Goal: Use online tool/utility

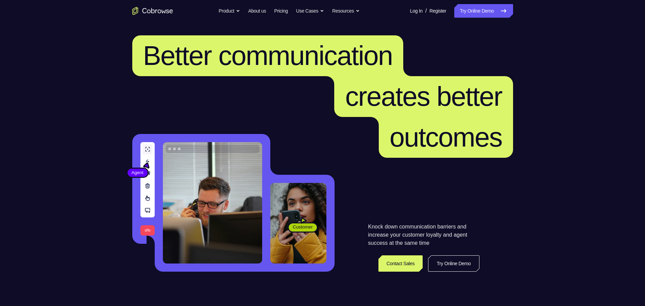
click at [495, 11] on link "Try Online Demo" at bounding box center [483, 11] width 58 height 14
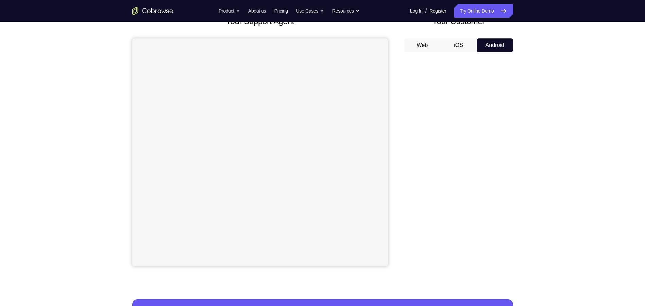
scroll to position [34, 0]
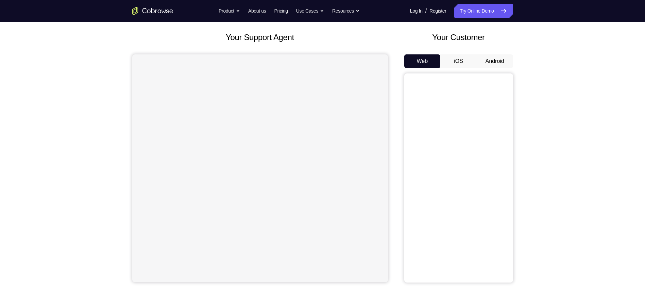
click at [492, 53] on div "Your Customer Web iOS Android" at bounding box center [458, 156] width 109 height 251
click at [498, 71] on div "Web iOS Android" at bounding box center [458, 168] width 109 height 228
click at [497, 59] on button "Android" at bounding box center [495, 61] width 36 height 14
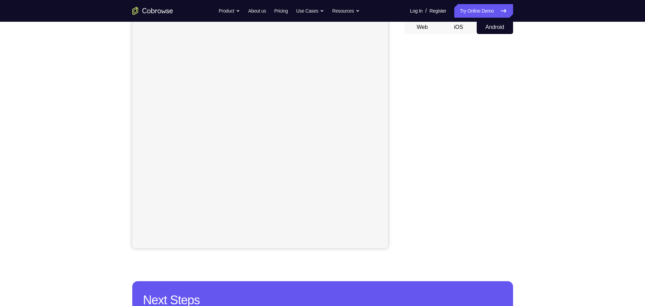
scroll to position [102, 0]
